Goal: Navigation & Orientation: Find specific page/section

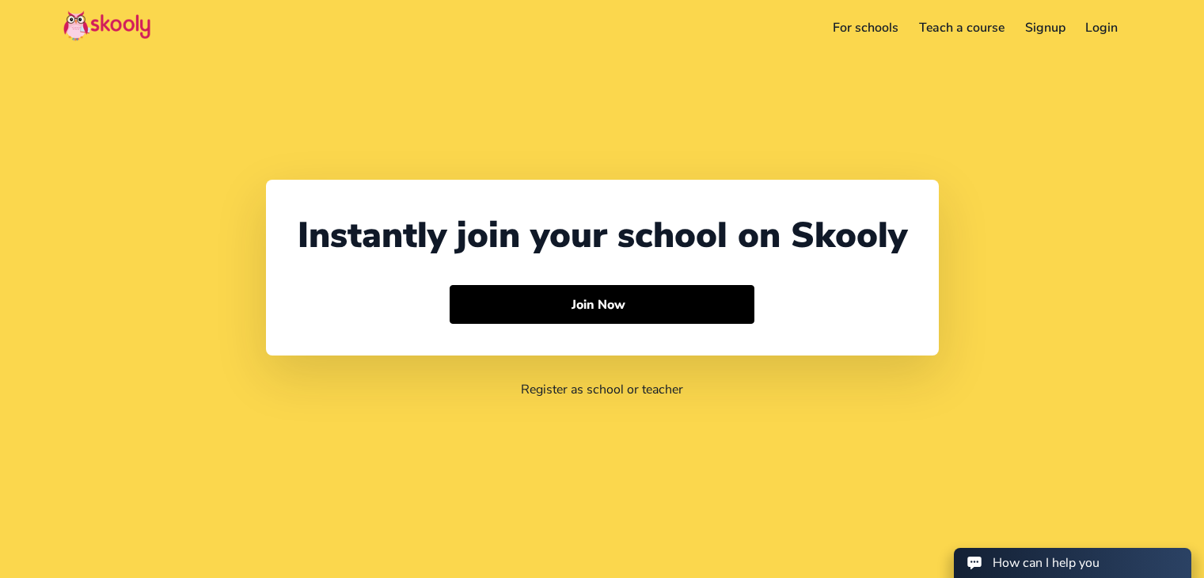
select select "91"
select select "[GEOGRAPHIC_DATA]"
select select "[GEOGRAPHIC_DATA]/[GEOGRAPHIC_DATA]"
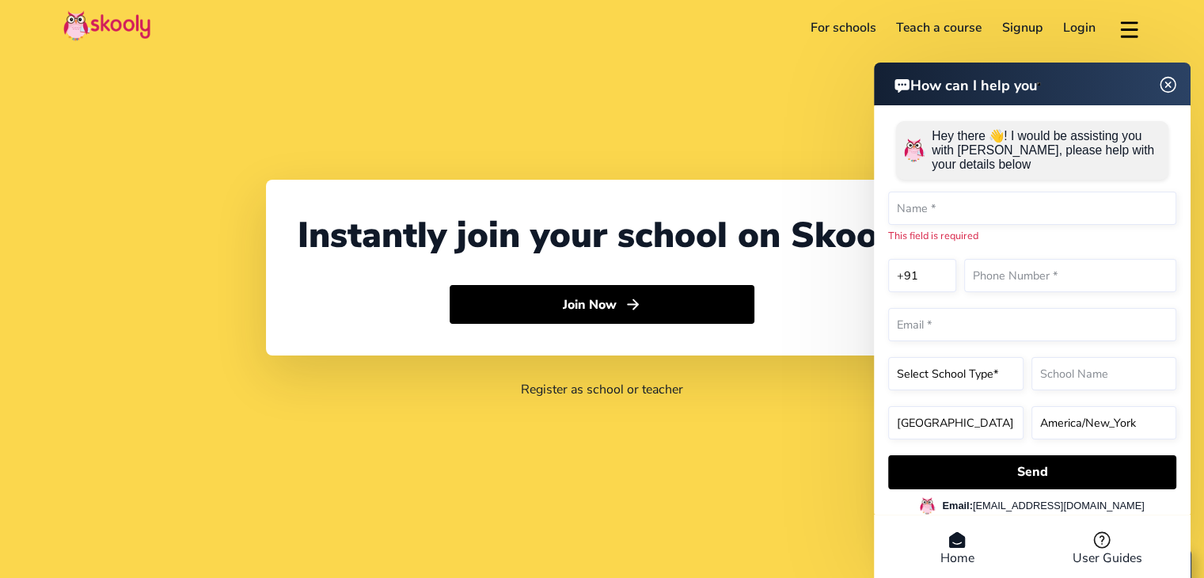
click at [766, 123] on div "Instantly join your school on Skooly Join Now Register as school or teacher" at bounding box center [602, 289] width 1204 height 578
click at [1160, 82] on img at bounding box center [1168, 84] width 30 height 20
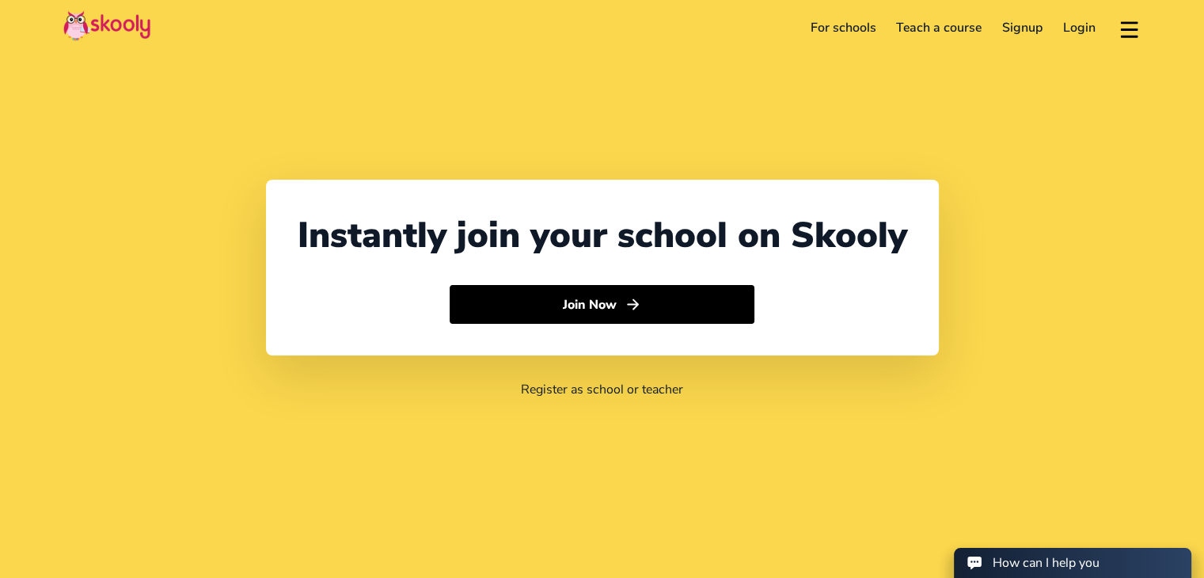
click at [743, 67] on div "Instantly join your school on Skooly Join Now Register as school or teacher" at bounding box center [602, 289] width 1204 height 578
click at [846, 27] on link "For schools" at bounding box center [843, 27] width 86 height 25
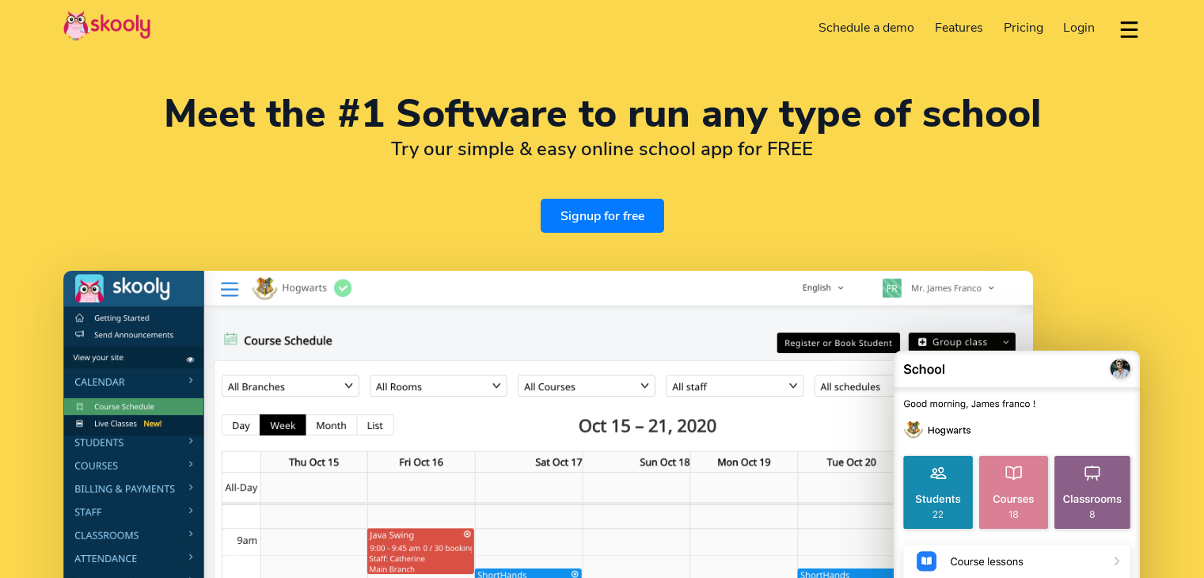
select select "en"
select select "91"
select select "[GEOGRAPHIC_DATA]"
select select "[GEOGRAPHIC_DATA]/[GEOGRAPHIC_DATA]"
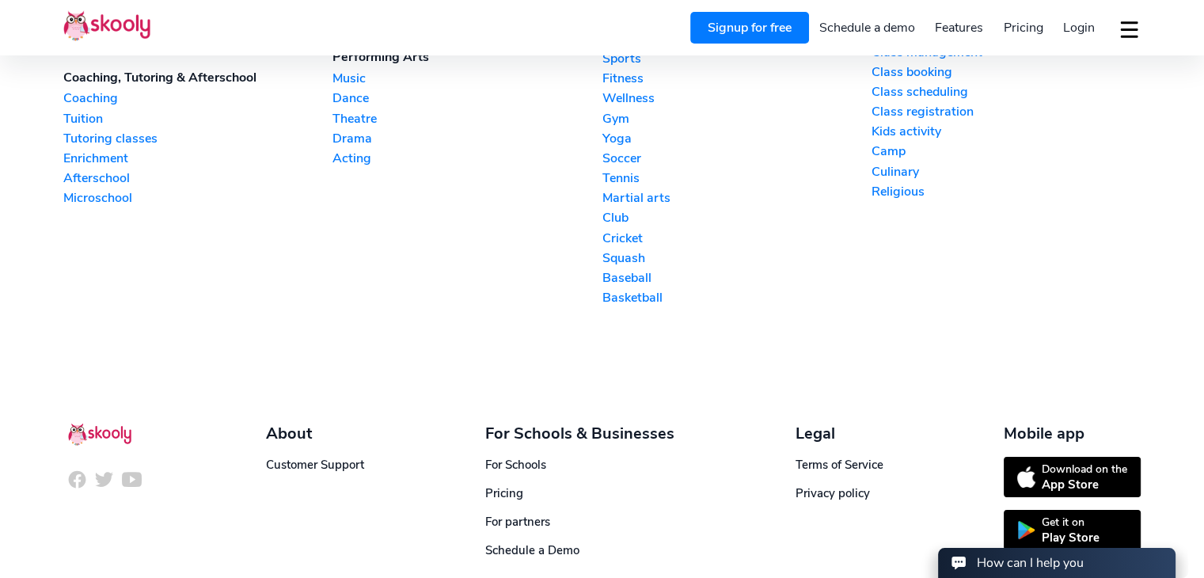
scroll to position [3981, 0]
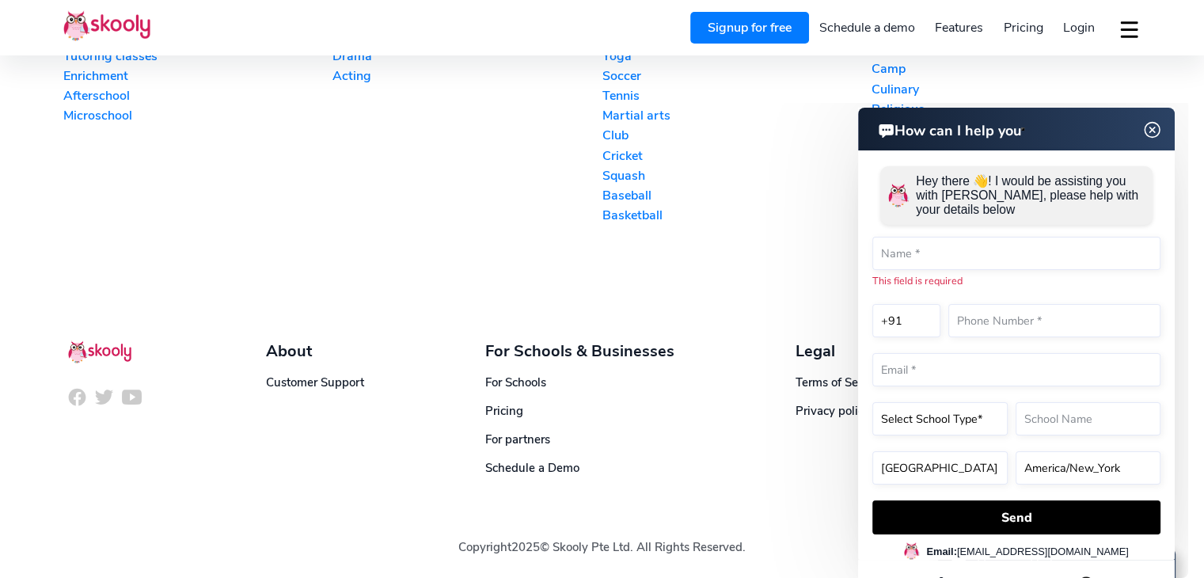
click at [1157, 125] on img at bounding box center [1153, 130] width 30 height 20
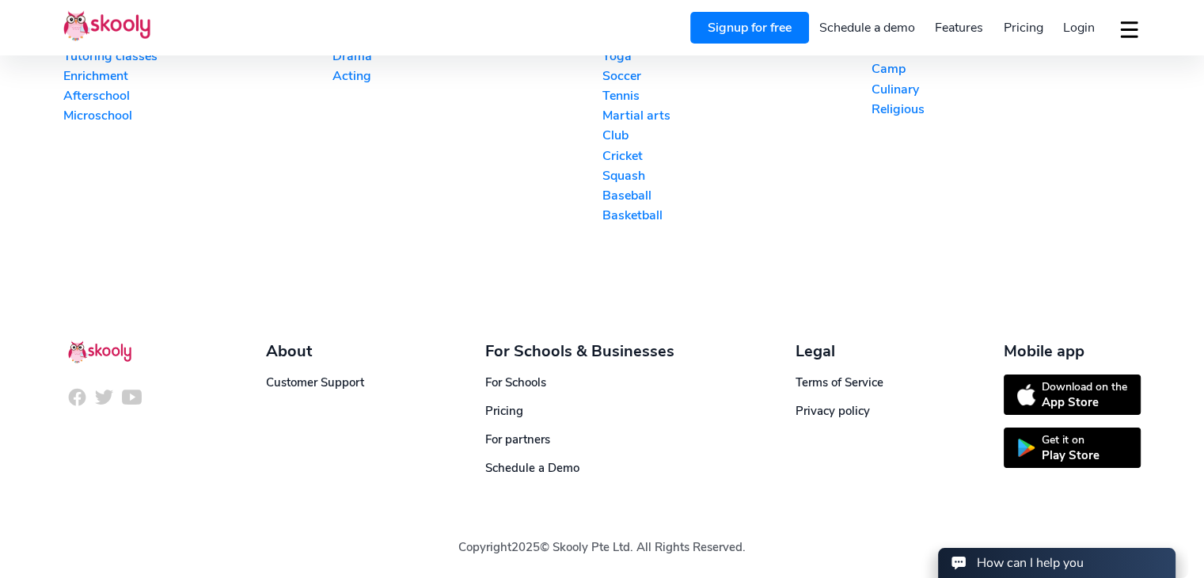
click at [1058, 454] on div "Play Store" at bounding box center [1071, 455] width 58 height 16
